Goal: Information Seeking & Learning: Learn about a topic

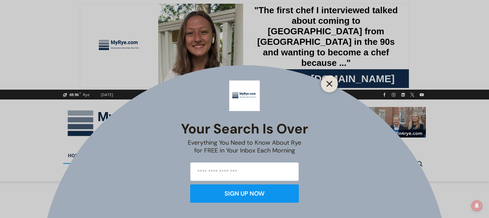
click at [328, 85] on line "Close" at bounding box center [329, 83] width 5 height 5
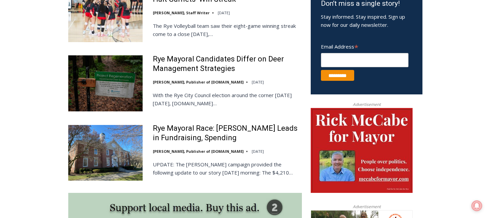
scroll to position [423, 0]
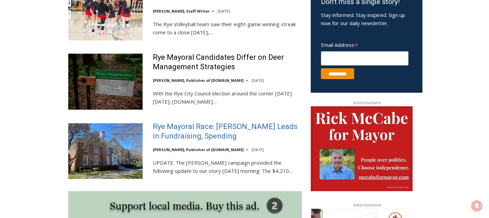
click at [231, 134] on link "Rye Mayoral Race: [PERSON_NAME] Leads in Fundraising, Spending" at bounding box center [227, 131] width 149 height 19
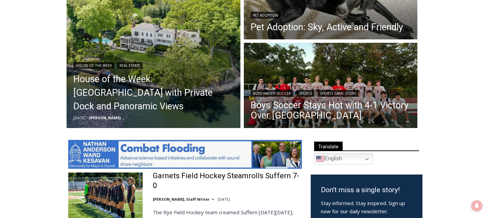
scroll to position [233, 0]
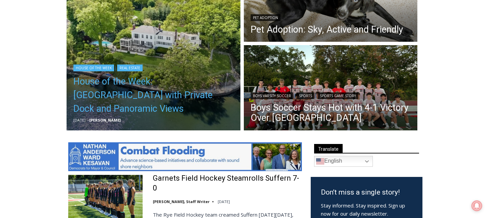
click at [171, 103] on link "House of the Week: [GEOGRAPHIC_DATA] with Private Dock and Panoramic Views" at bounding box center [153, 95] width 160 height 41
